Goal: Task Accomplishment & Management: Manage account settings

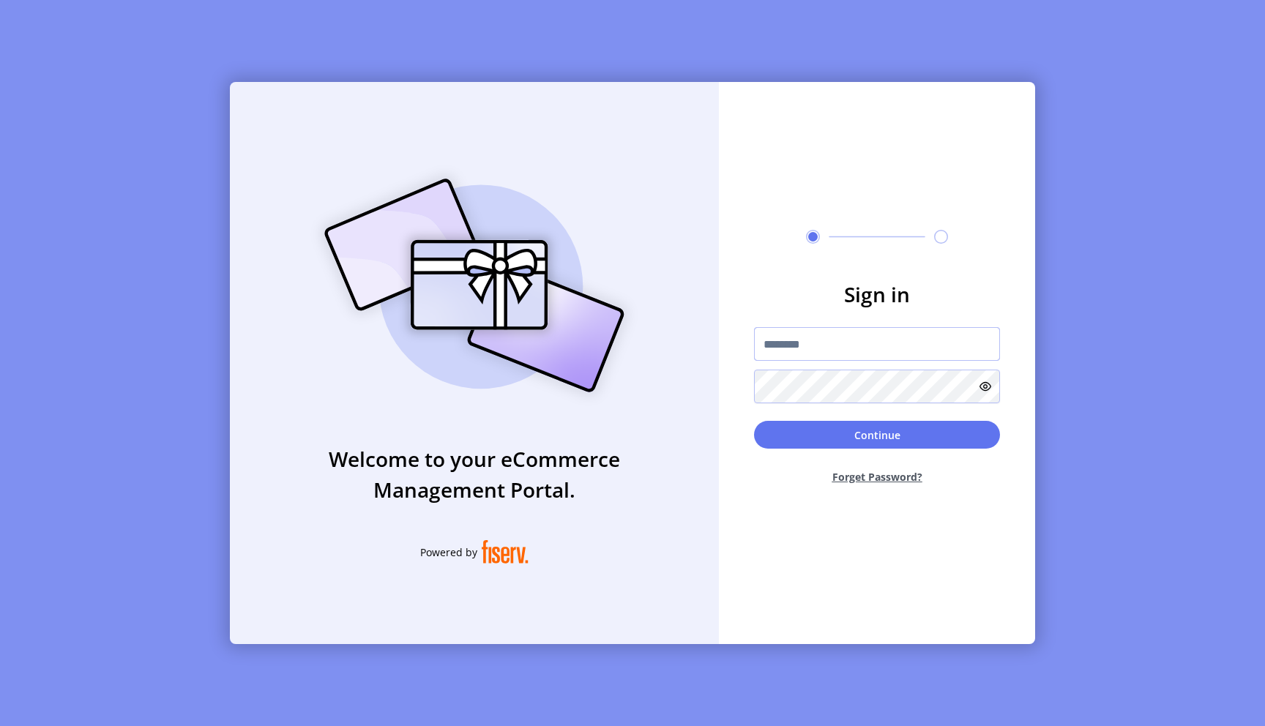
click at [810, 349] on input "text" at bounding box center [877, 344] width 246 height 34
type input "**********"
click at [830, 345] on input "**********" at bounding box center [877, 344] width 246 height 34
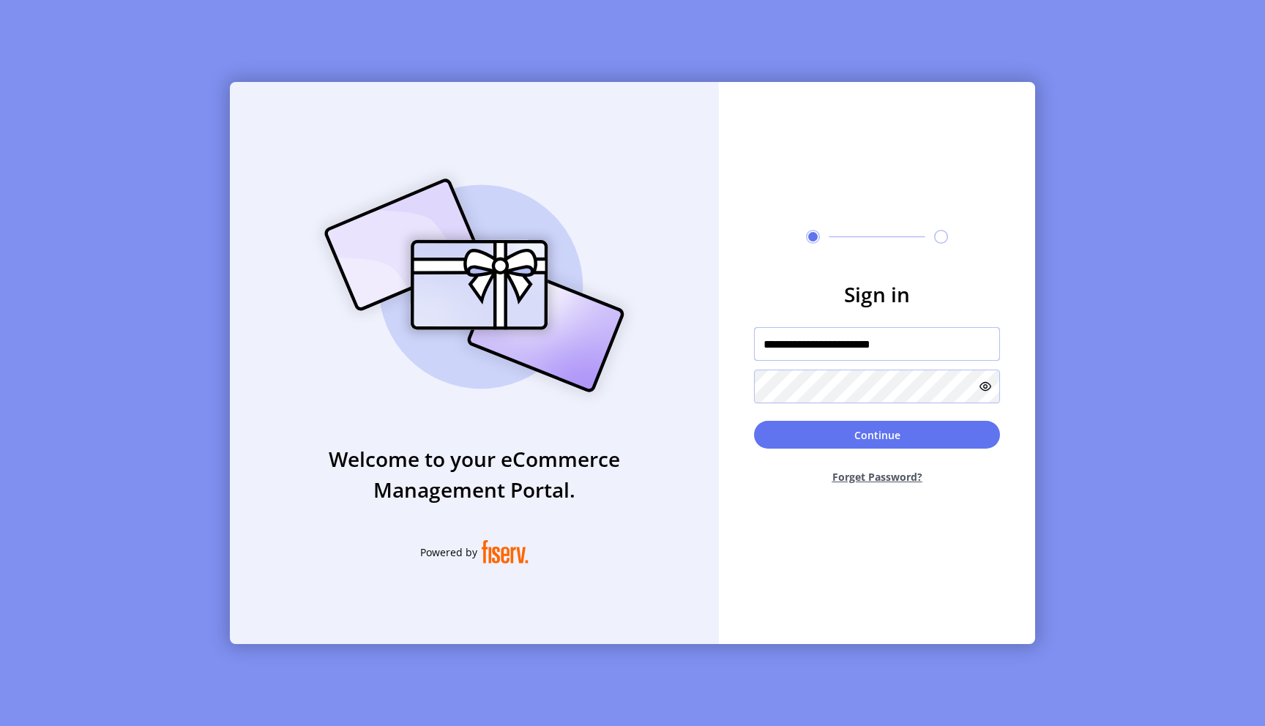
click at [830, 345] on input "**********" at bounding box center [877, 344] width 246 height 34
type input "*"
type input "**********"
click at [754, 421] on button "Continue" at bounding box center [877, 435] width 246 height 28
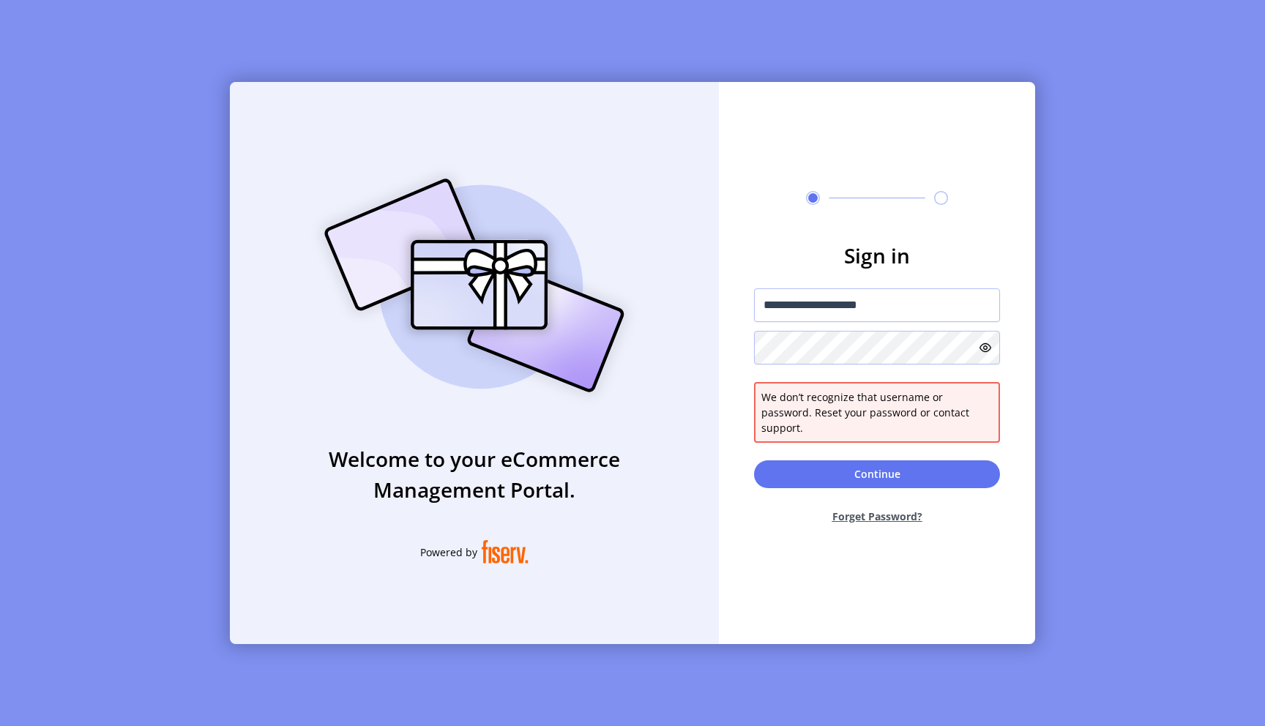
click at [986, 351] on icon at bounding box center [986, 348] width 12 height 12
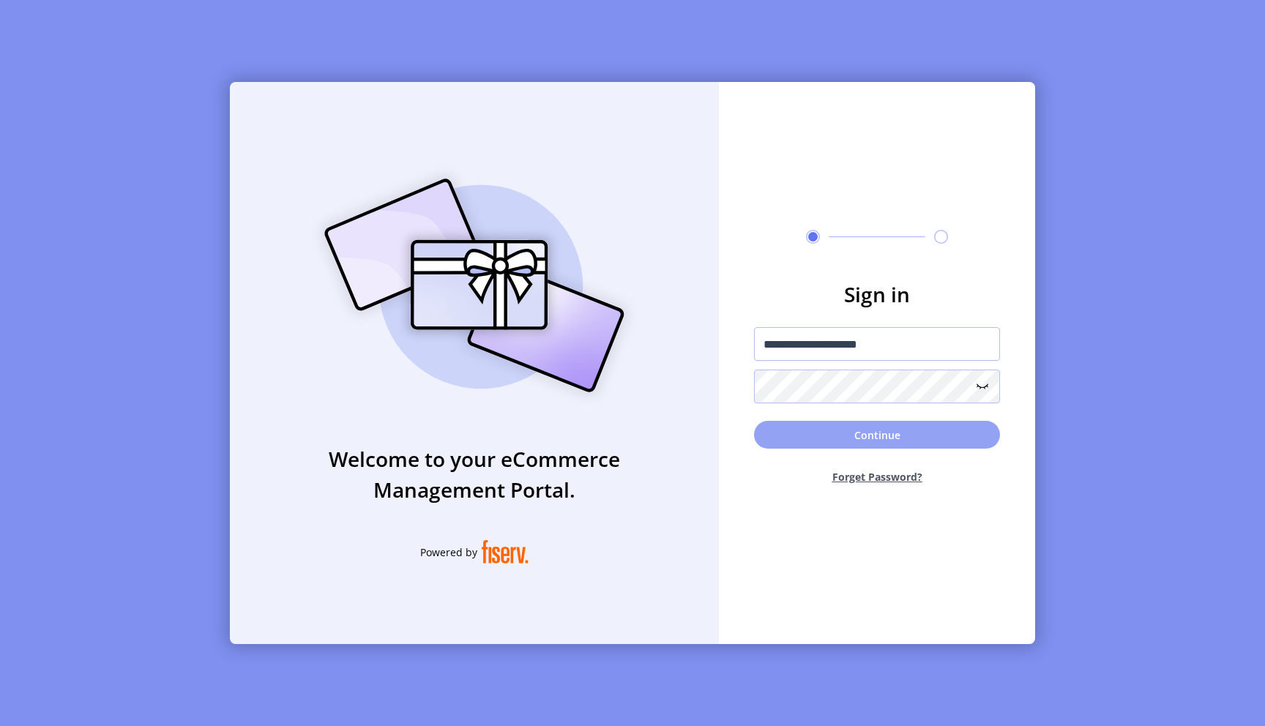
click at [937, 436] on button "Continue" at bounding box center [877, 435] width 246 height 28
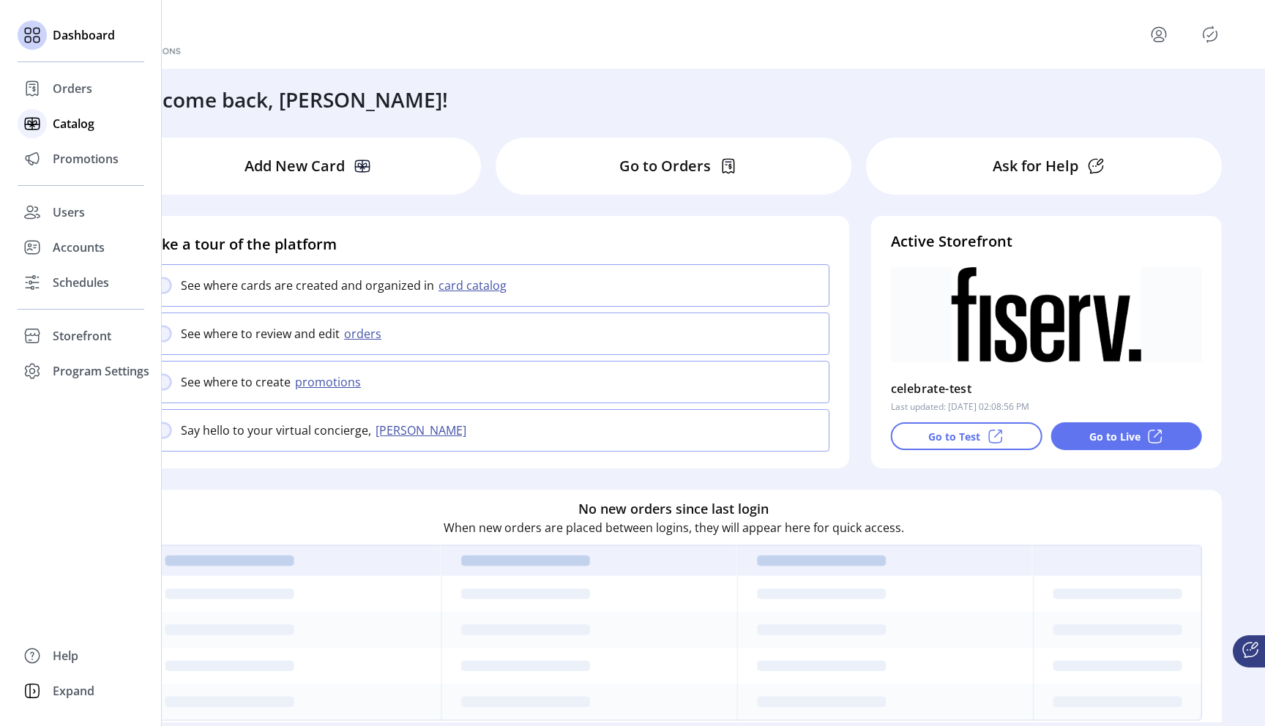
click at [58, 126] on span "Catalog" at bounding box center [74, 124] width 42 height 18
click at [62, 129] on span "Catalog" at bounding box center [74, 124] width 42 height 18
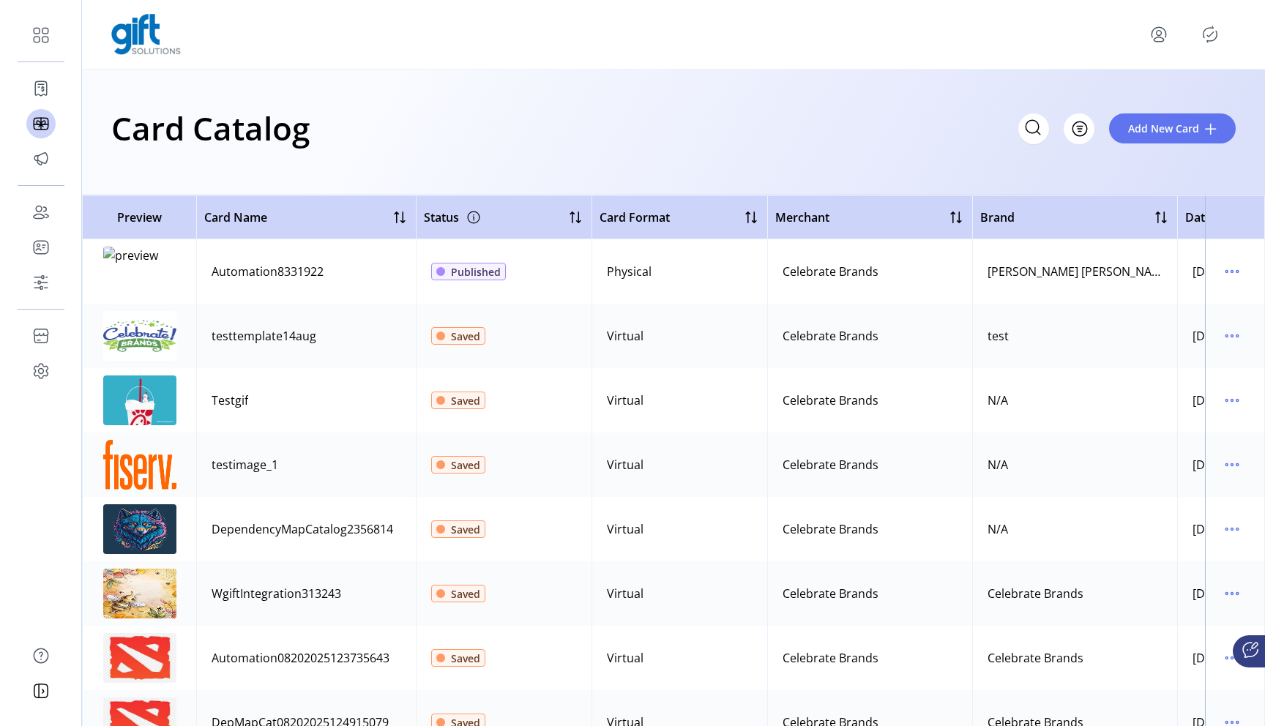
click at [1238, 331] on td at bounding box center [1235, 336] width 60 height 64
click at [1211, 338] on td at bounding box center [1235, 336] width 60 height 64
click at [1221, 338] on icon "menu" at bounding box center [1232, 335] width 23 height 23
click at [1164, 393] on span "Edit Details" at bounding box center [1164, 388] width 122 height 12
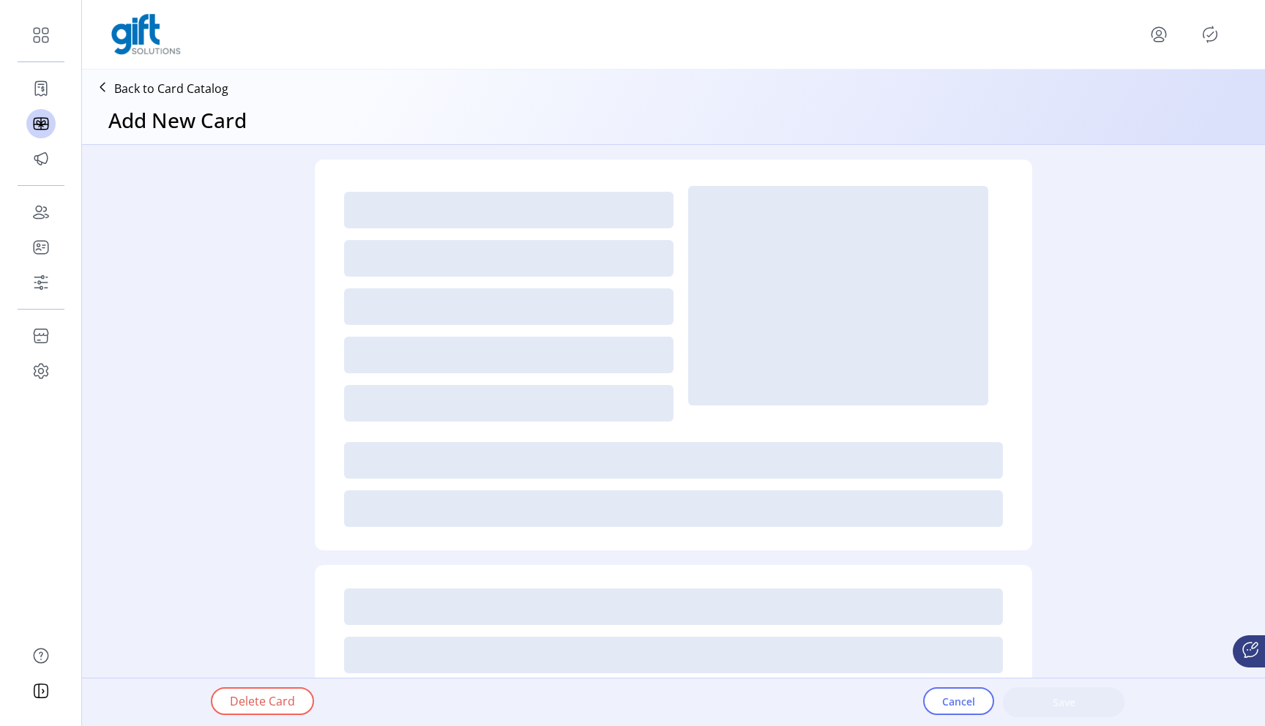
type textarea "****"
type input "*"
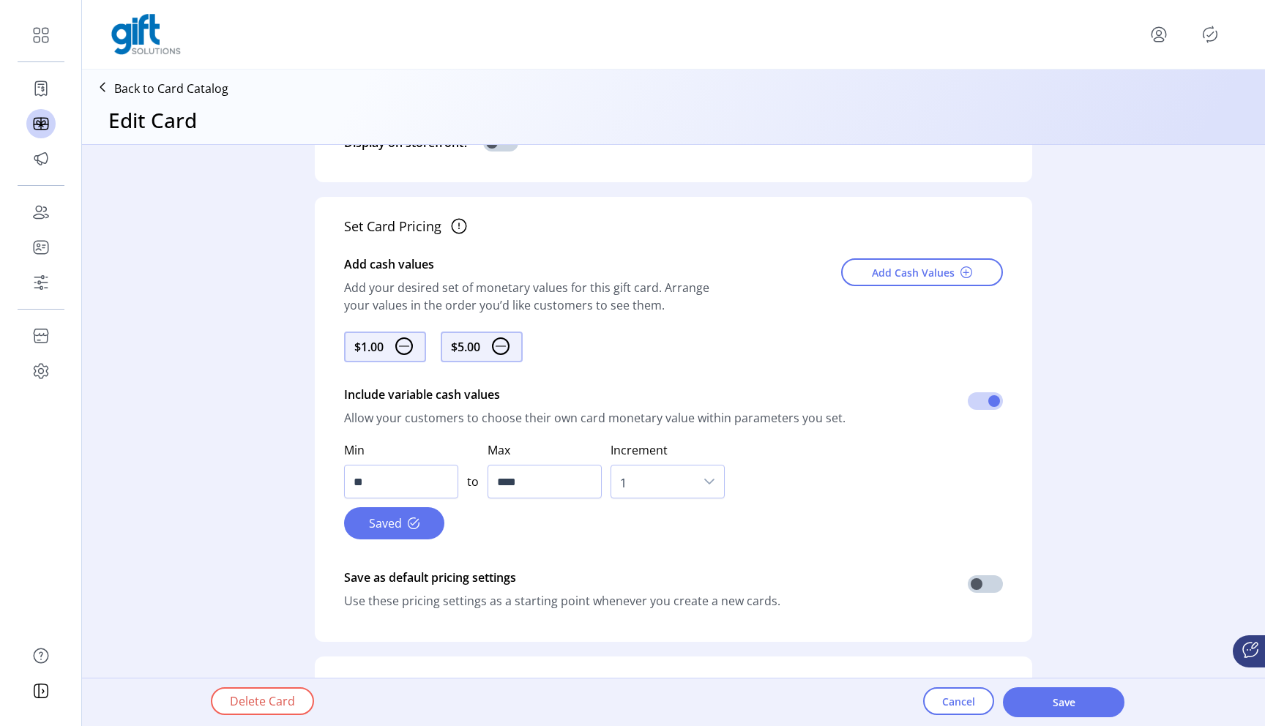
scroll to position [951, 0]
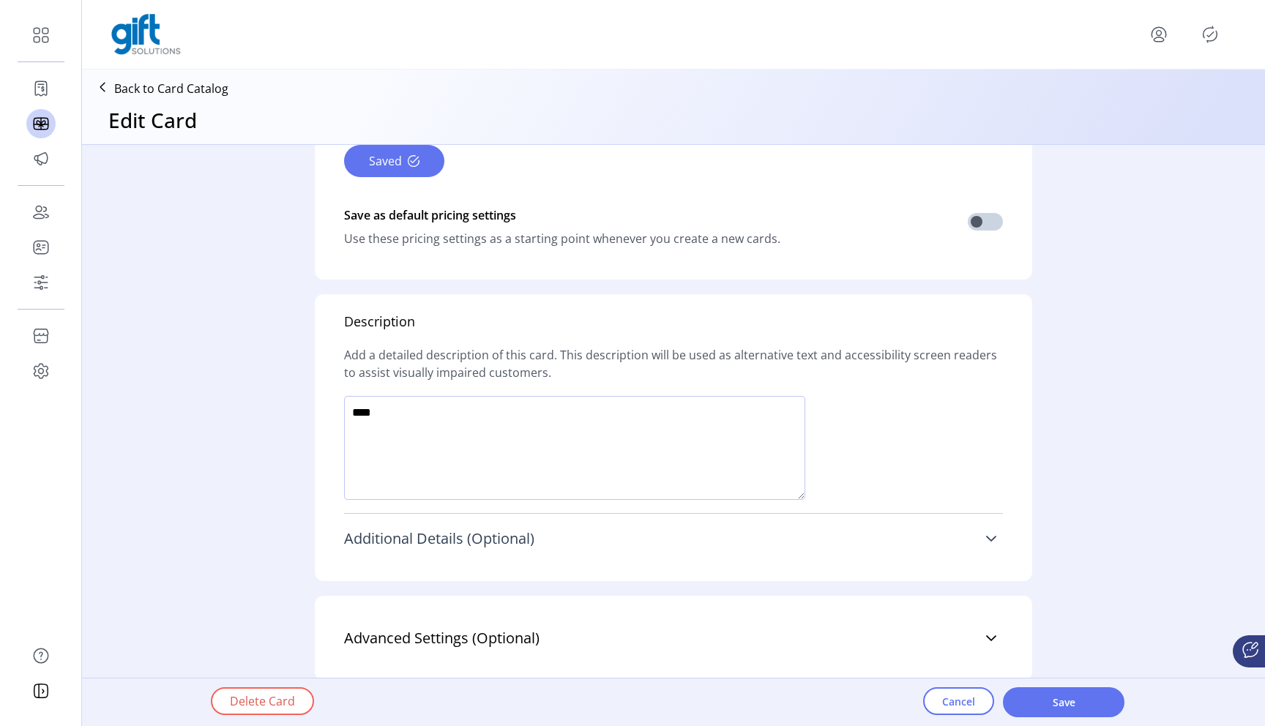
click at [740, 533] on link "Additional Details (Optional)" at bounding box center [673, 539] width 659 height 32
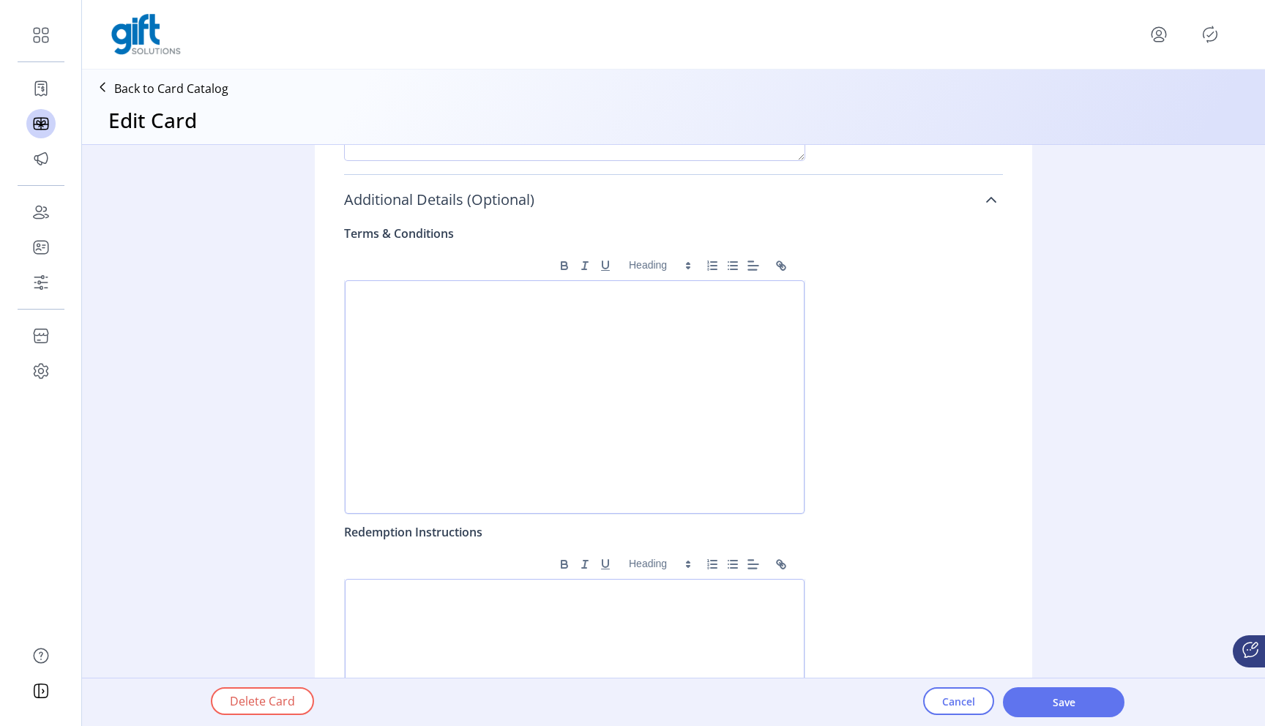
scroll to position [1566, 0]
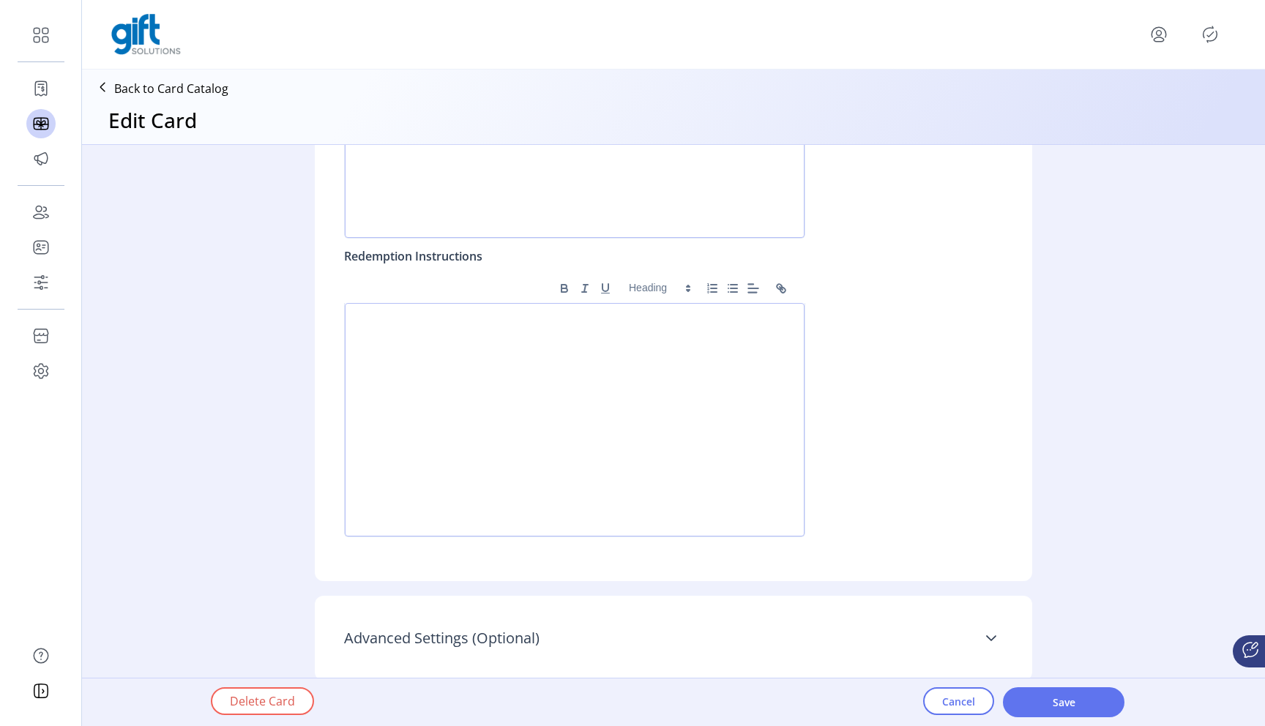
click at [989, 628] on link "Advanced Settings (Optional)" at bounding box center [673, 638] width 659 height 32
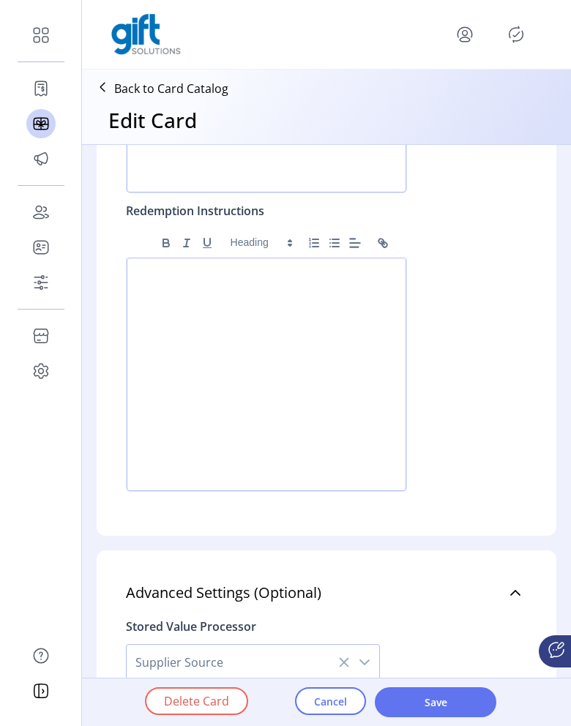
scroll to position [1774, 0]
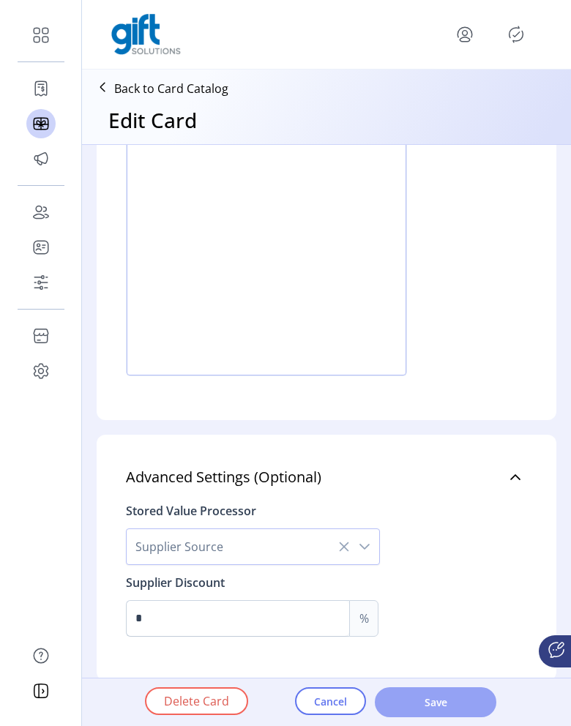
click at [444, 702] on span "Save" at bounding box center [435, 702] width 83 height 15
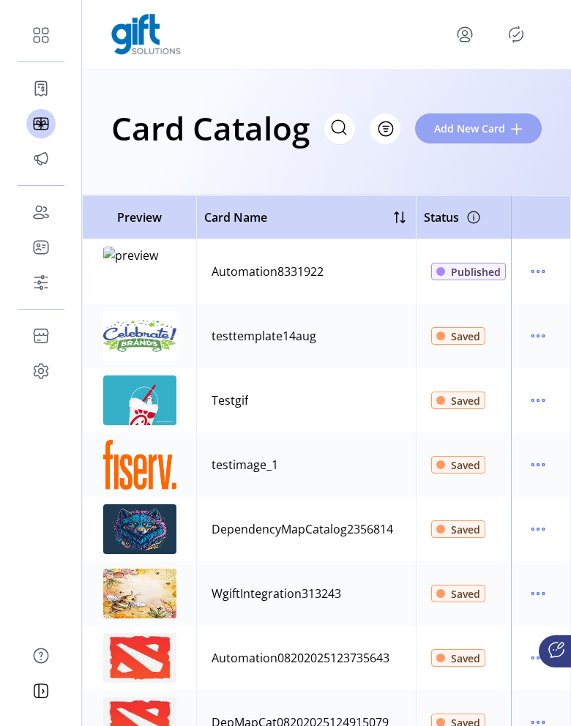
click at [468, 124] on span "Add New Card" at bounding box center [469, 128] width 71 height 15
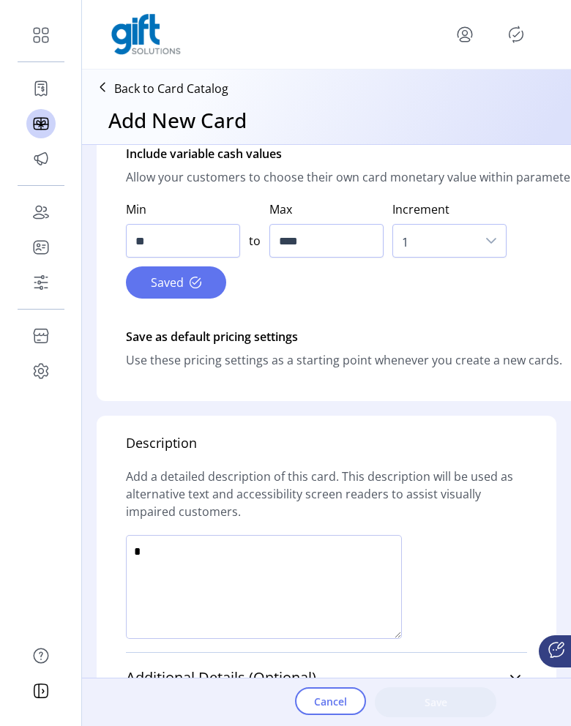
scroll to position [822, 0]
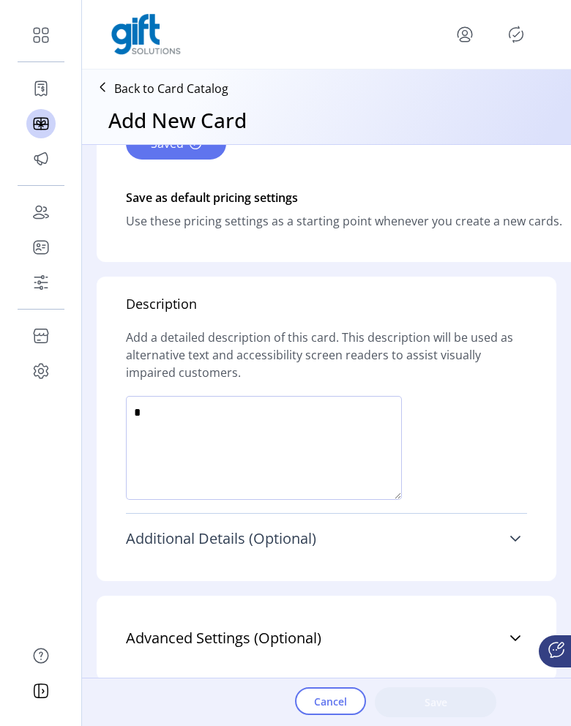
click at [371, 523] on link "Additional Details (Optional)" at bounding box center [326, 539] width 401 height 32
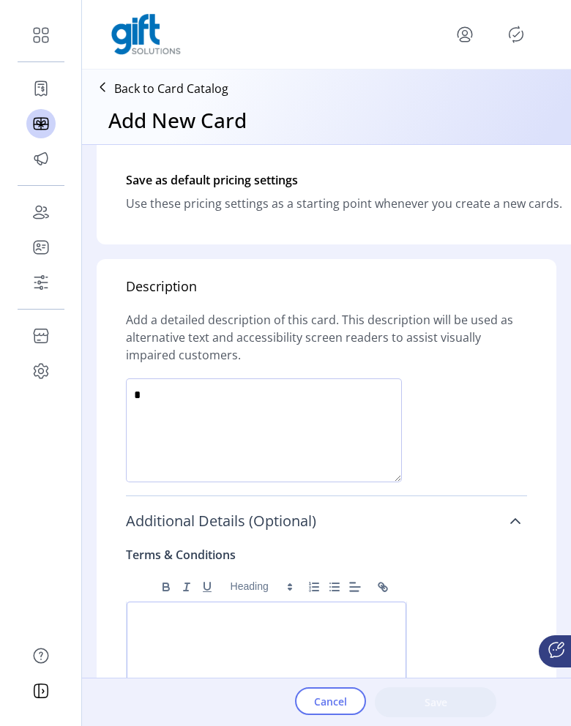
scroll to position [1437, 0]
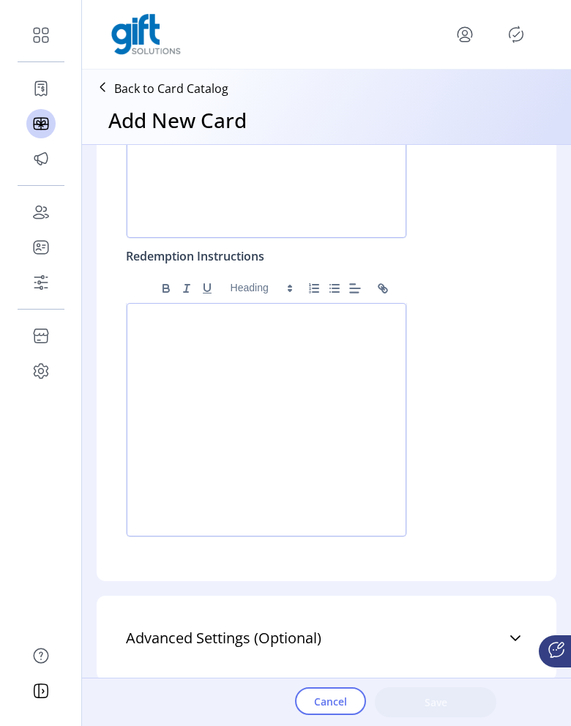
click at [319, 442] on div at bounding box center [267, 420] width 280 height 234
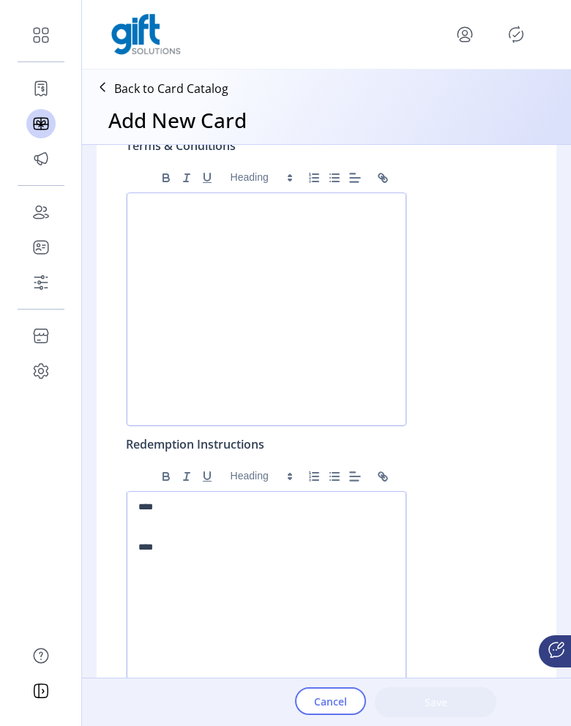
click at [316, 327] on div at bounding box center [267, 310] width 280 height 234
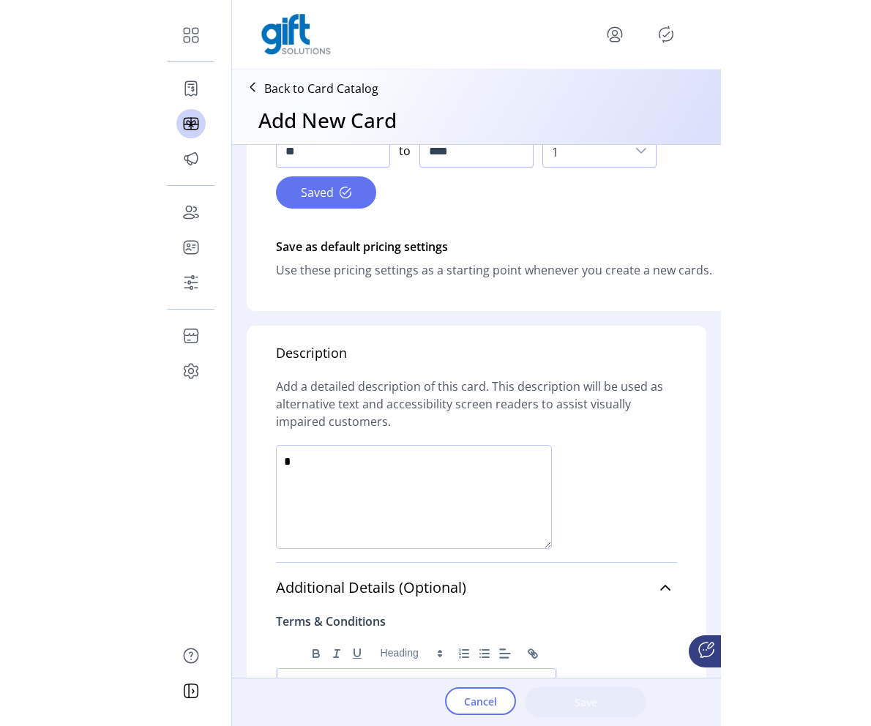
scroll to position [841, 0]
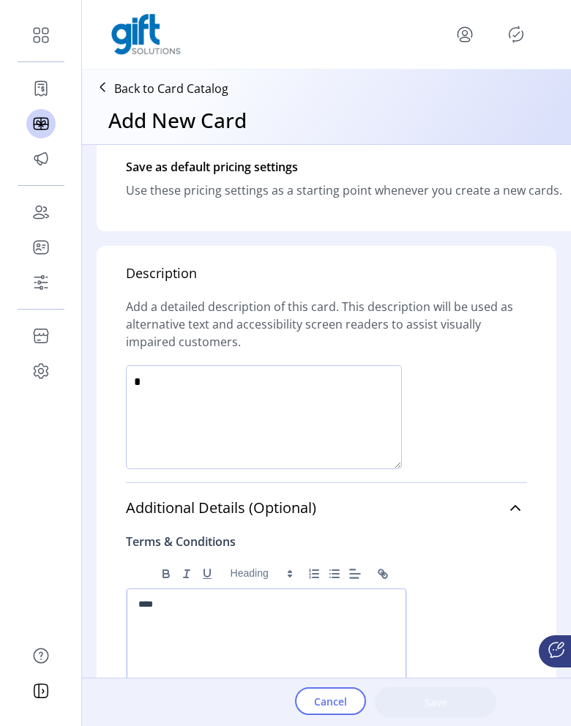
click at [305, 441] on textarea at bounding box center [264, 417] width 276 height 104
type textarea "****"
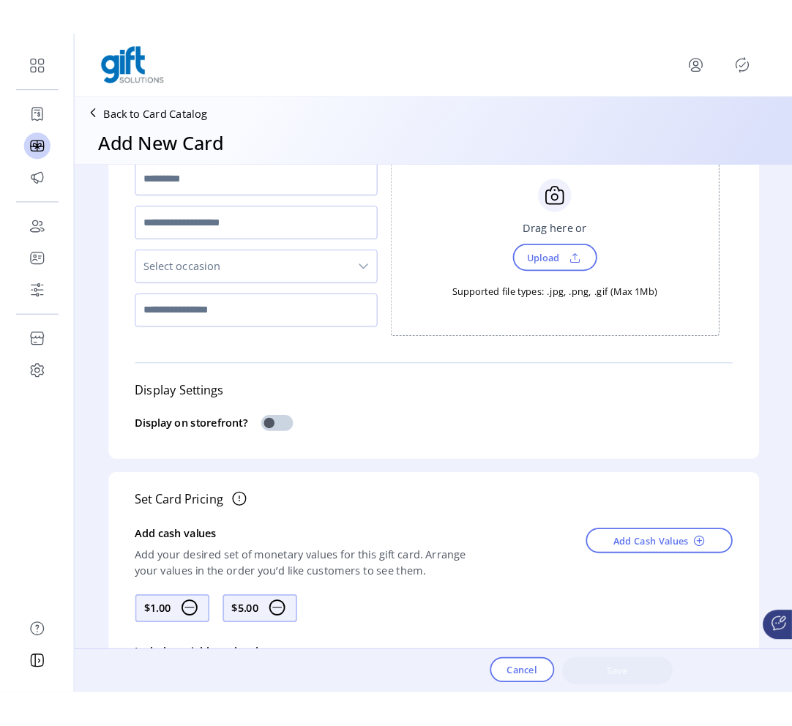
scroll to position [0, 0]
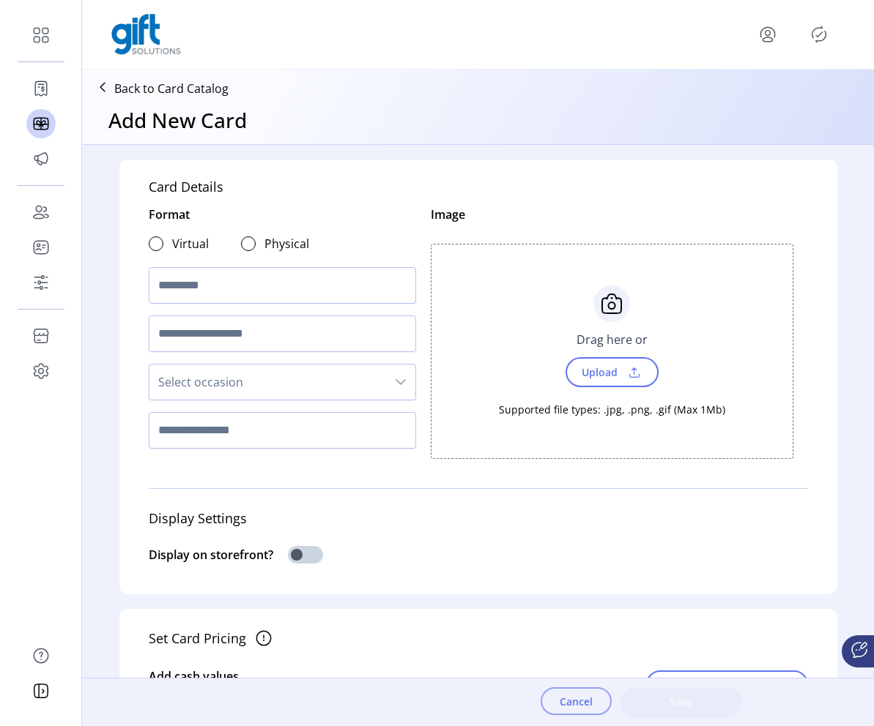
click at [581, 700] on span "Cancel" at bounding box center [575, 701] width 33 height 15
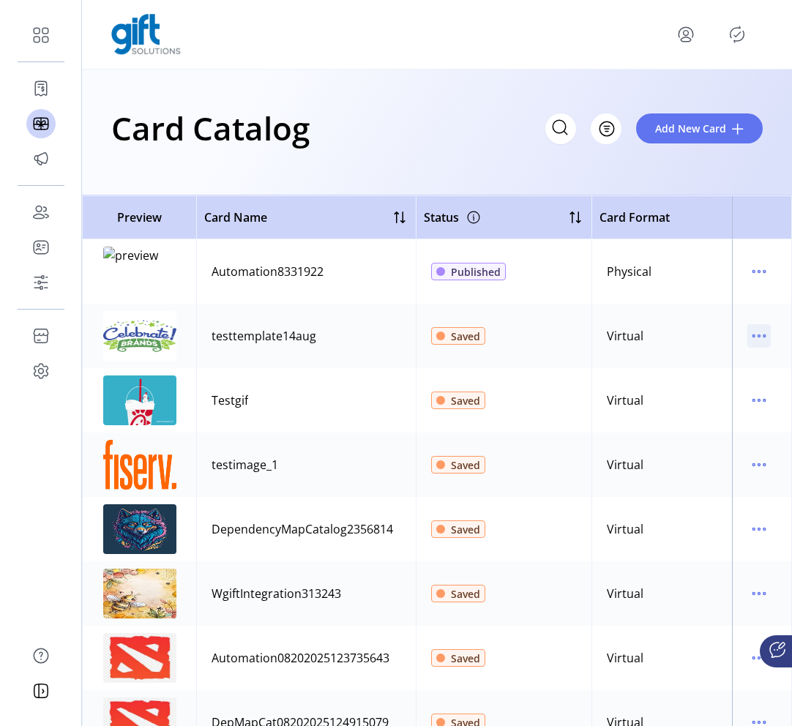
click at [748, 330] on icon "menu" at bounding box center [759, 335] width 23 height 23
click at [714, 389] on span "Edit Details" at bounding box center [691, 388] width 122 height 12
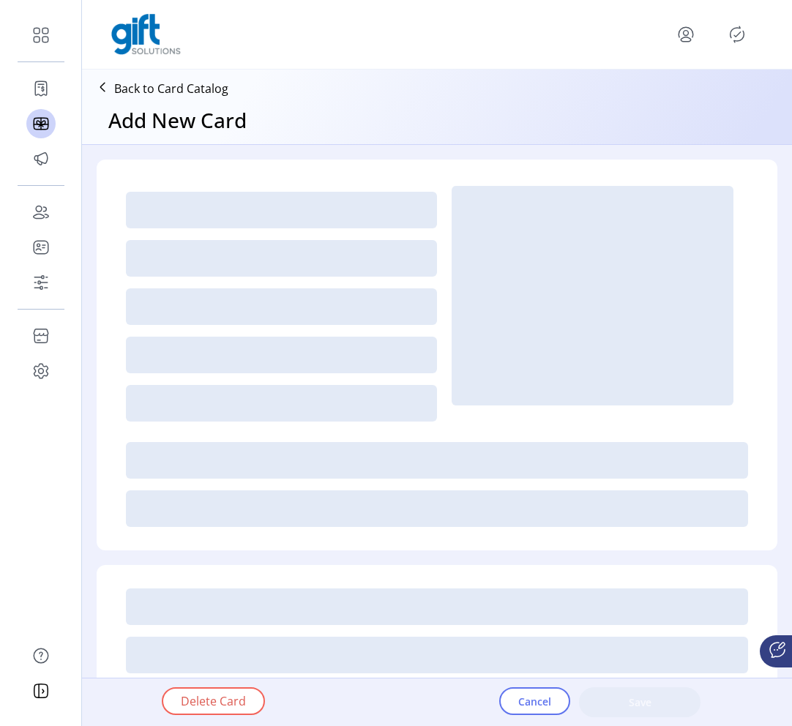
type textarea "****"
type input "*"
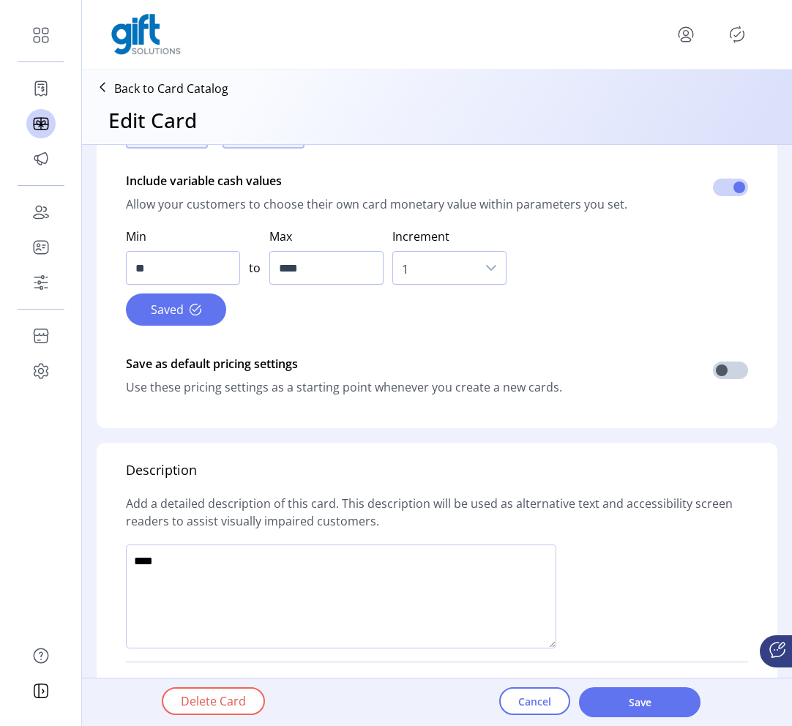
scroll to position [969, 0]
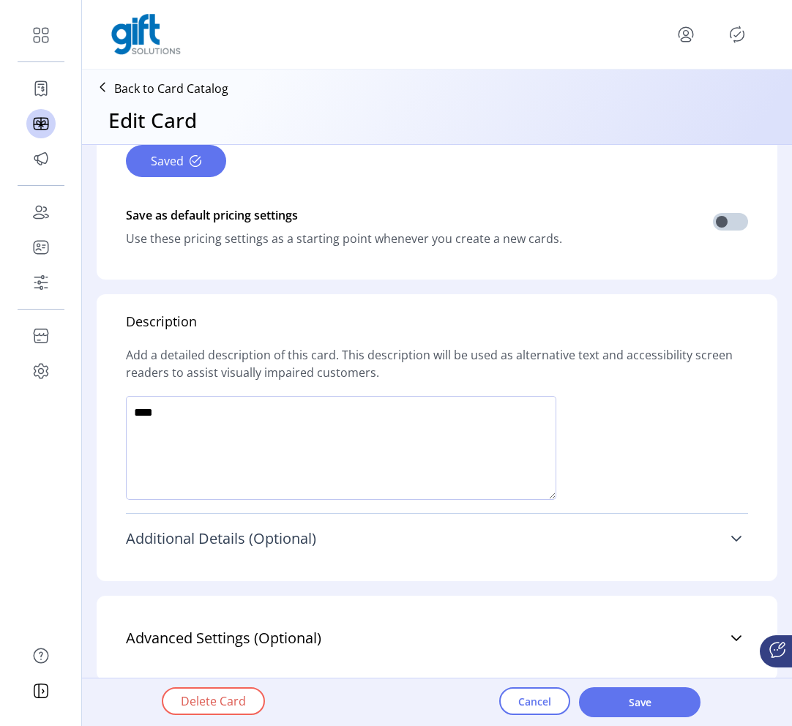
click at [484, 543] on link "Additional Details (Optional)" at bounding box center [437, 539] width 622 height 32
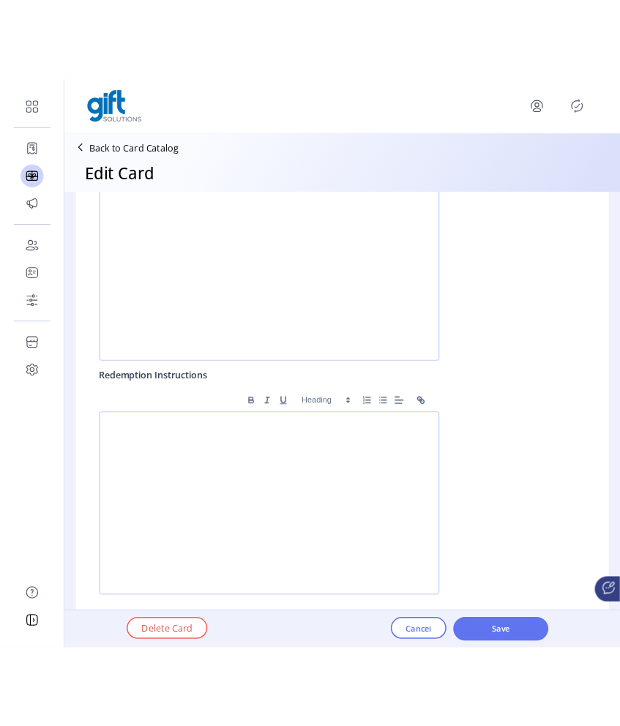
scroll to position [1413, 0]
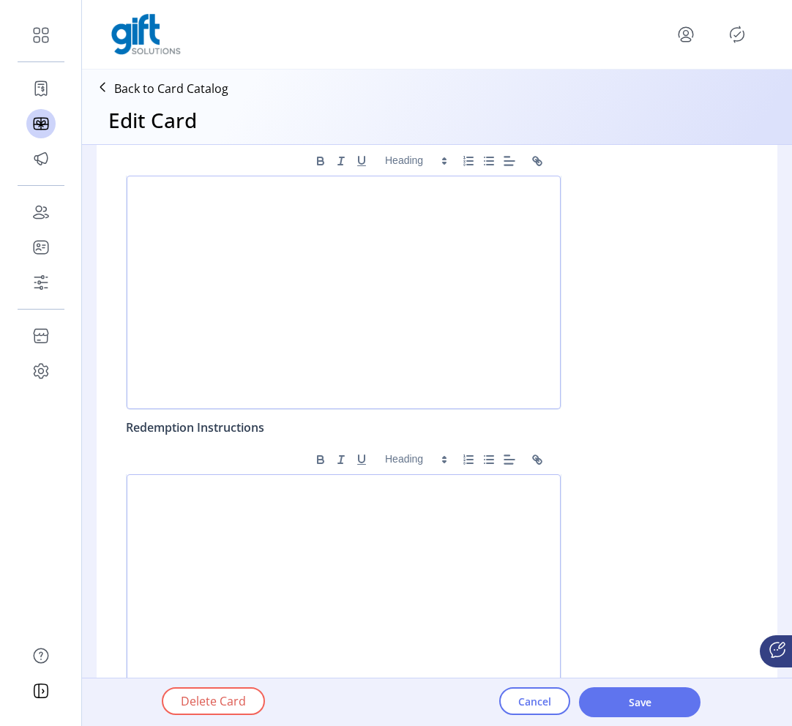
click at [342, 343] on div at bounding box center [344, 293] width 434 height 234
click at [312, 168] on button "Bold" at bounding box center [320, 161] width 21 height 18
click at [339, 160] on icon "Italic" at bounding box center [341, 161] width 13 height 13
click at [290, 226] on div "**** ﻿" at bounding box center [344, 293] width 434 height 234
click at [337, 496] on p at bounding box center [343, 490] width 411 height 13
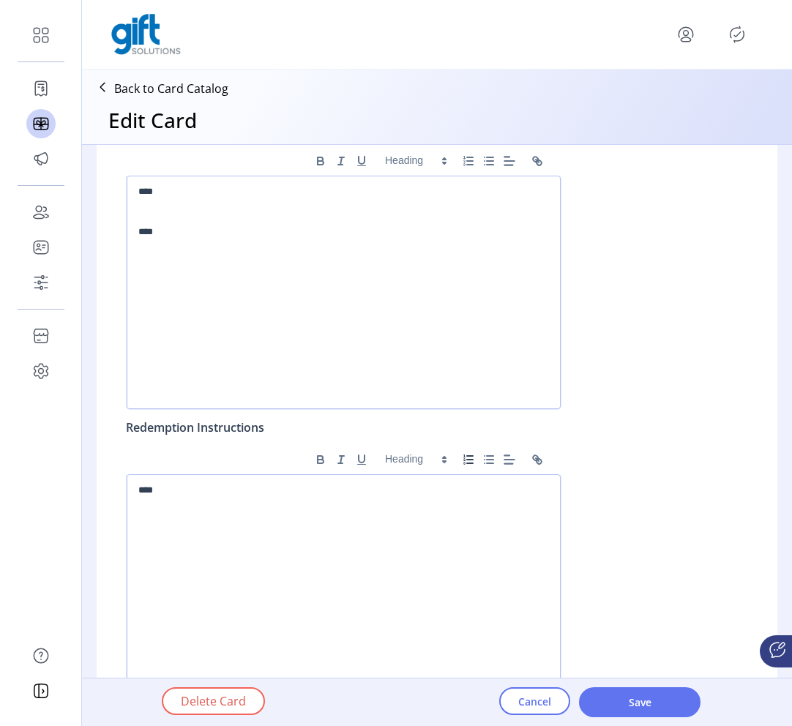
click at [458, 460] on button "button" at bounding box center [468, 460] width 21 height 18
click at [629, 707] on span "Save" at bounding box center [639, 702] width 83 height 15
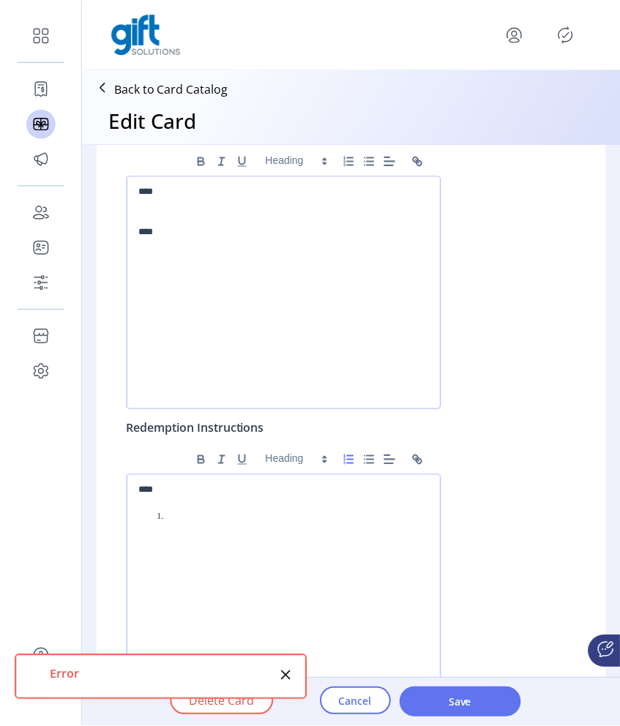
scroll to position [1430, 0]
